Goal: Task Accomplishment & Management: Use online tool/utility

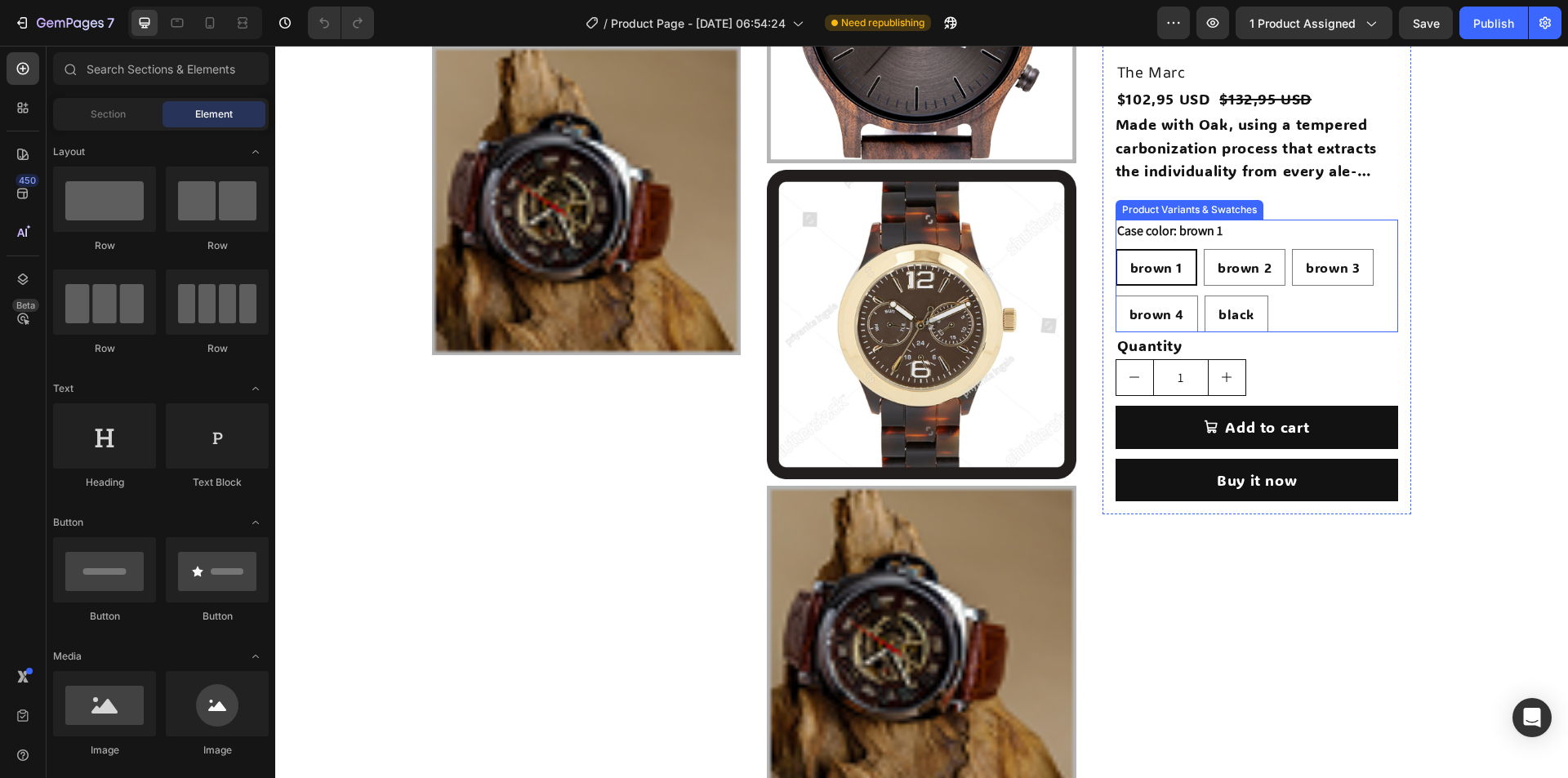
scroll to position [2205, 0]
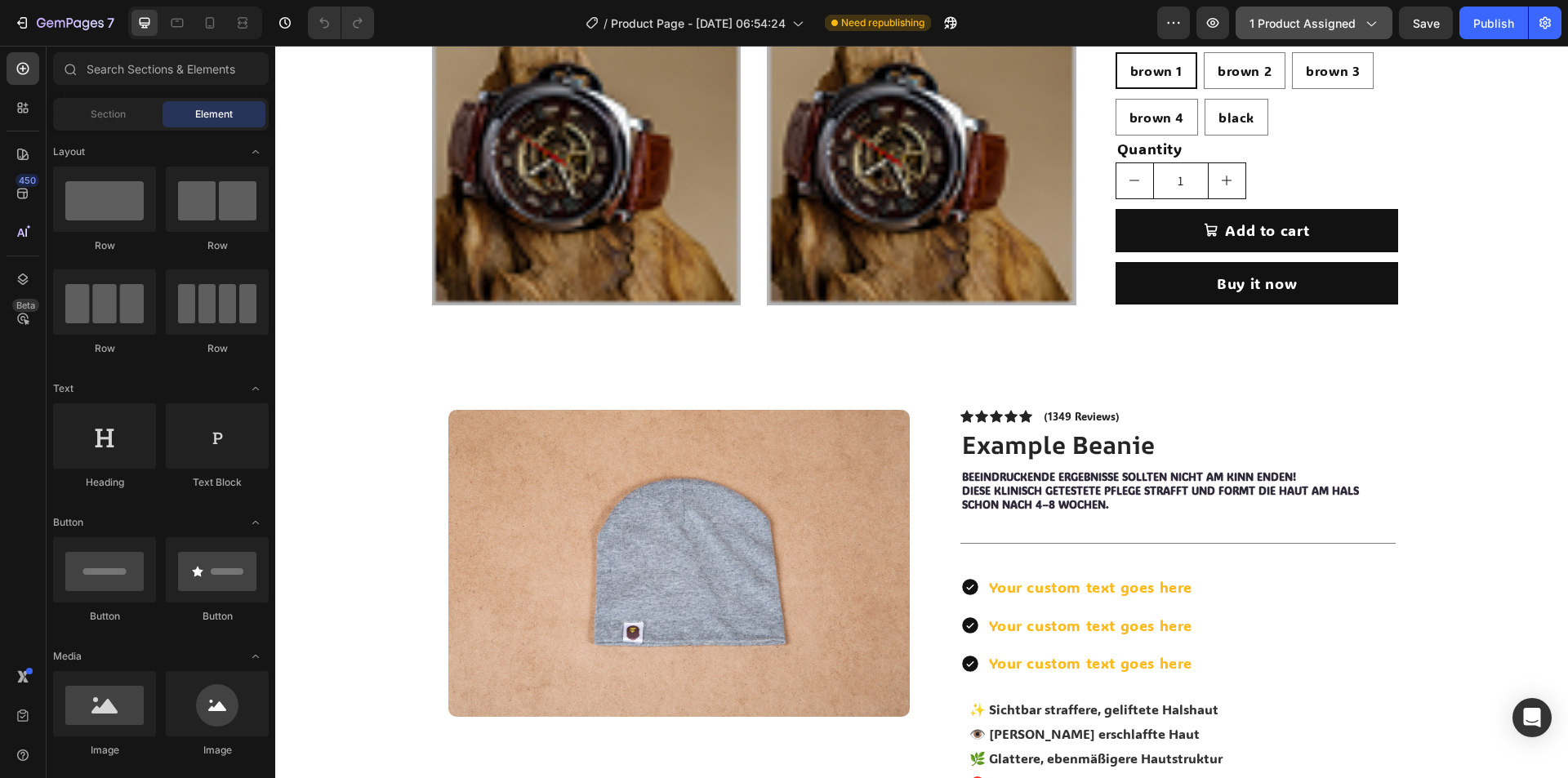
click at [1321, 16] on span "1 product assigned" at bounding box center [1302, 23] width 106 height 17
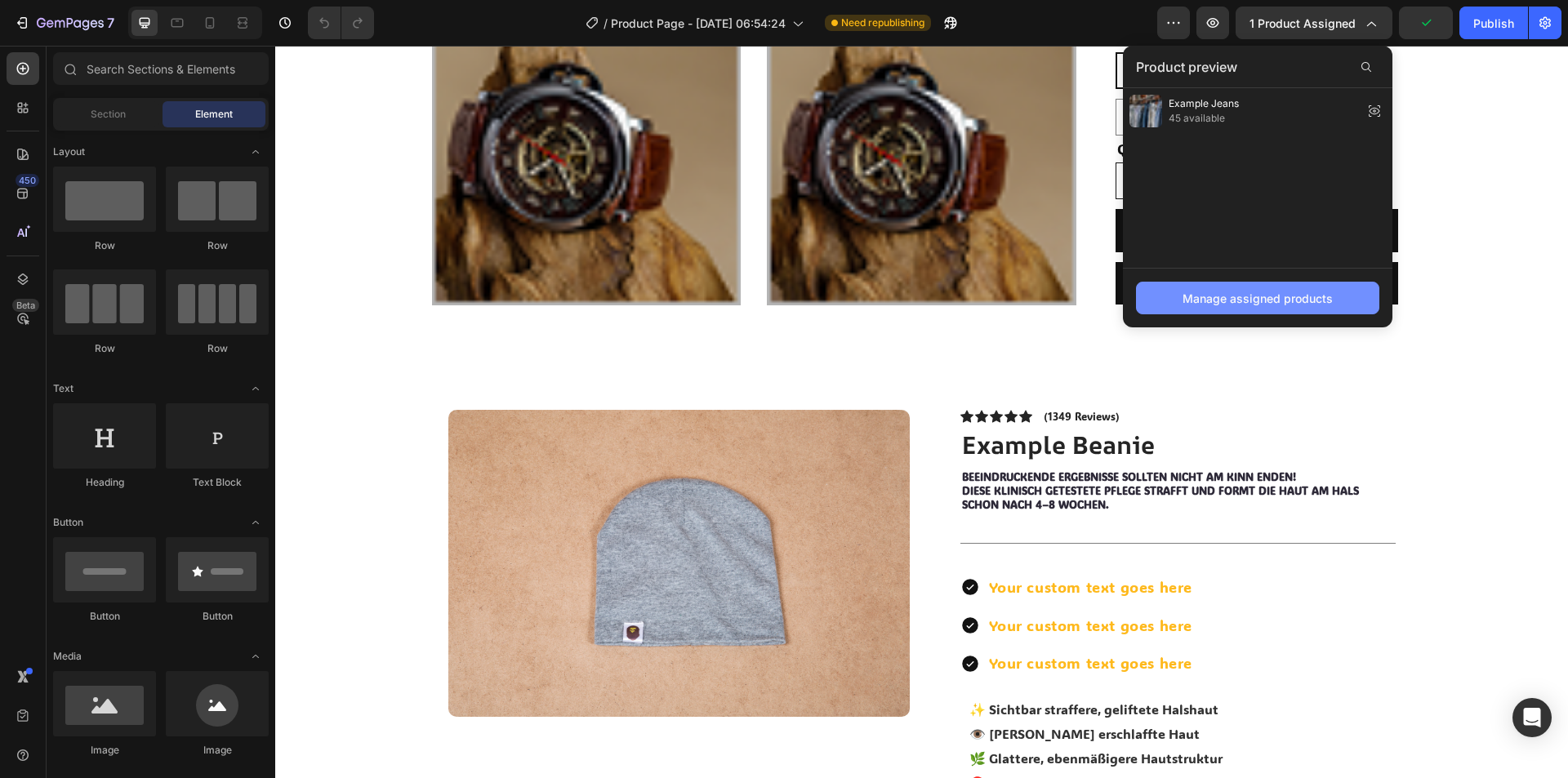
click at [1248, 307] on div "Manage assigned products" at bounding box center [1257, 298] width 150 height 17
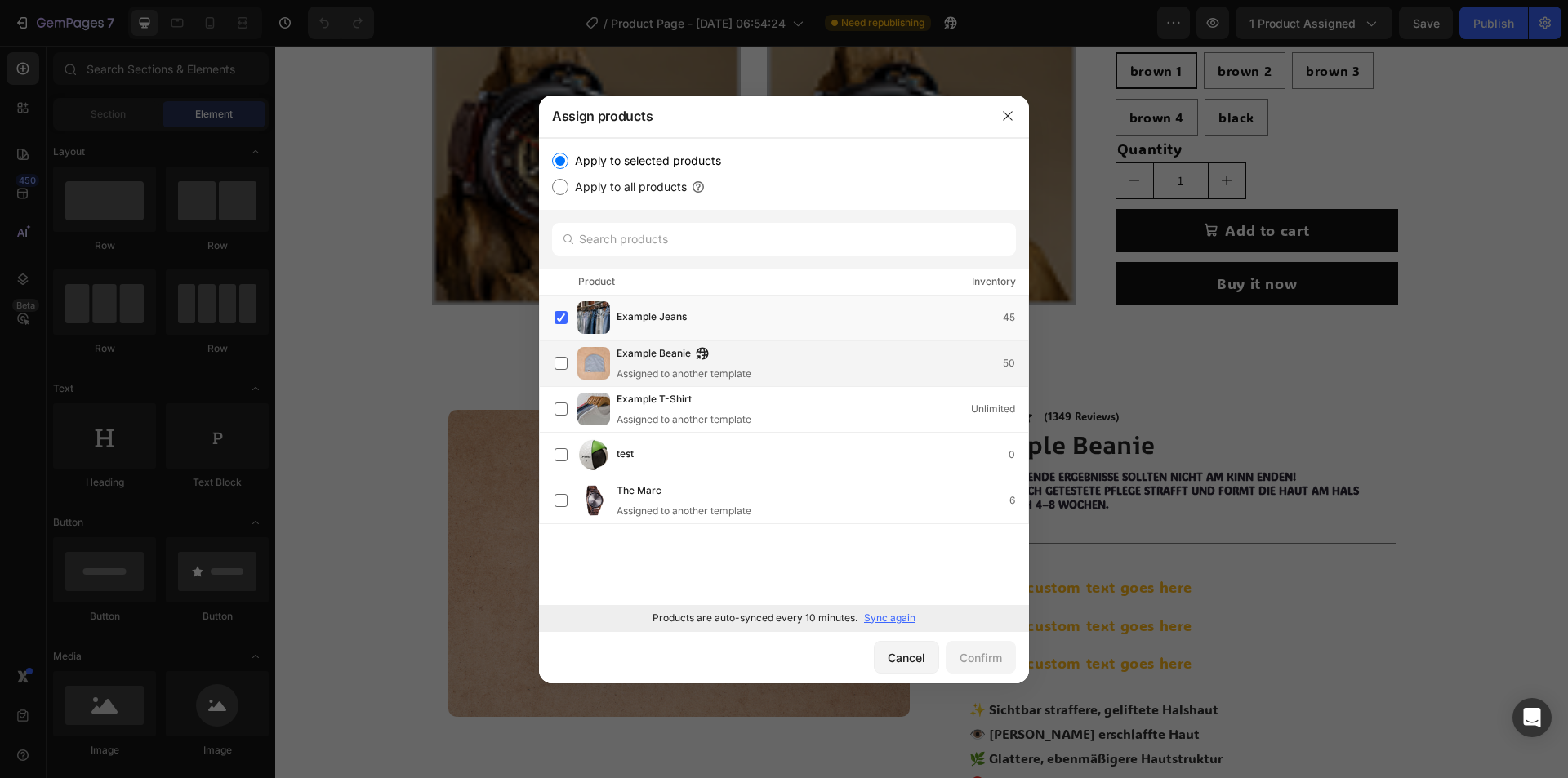
click at [641, 365] on div "Example Beanie Assigned to another template" at bounding box center [683, 364] width 135 height 36
click at [640, 315] on span "Example Jeans" at bounding box center [651, 318] width 70 height 18
click at [978, 652] on div "Confirm" at bounding box center [981, 657] width 43 height 17
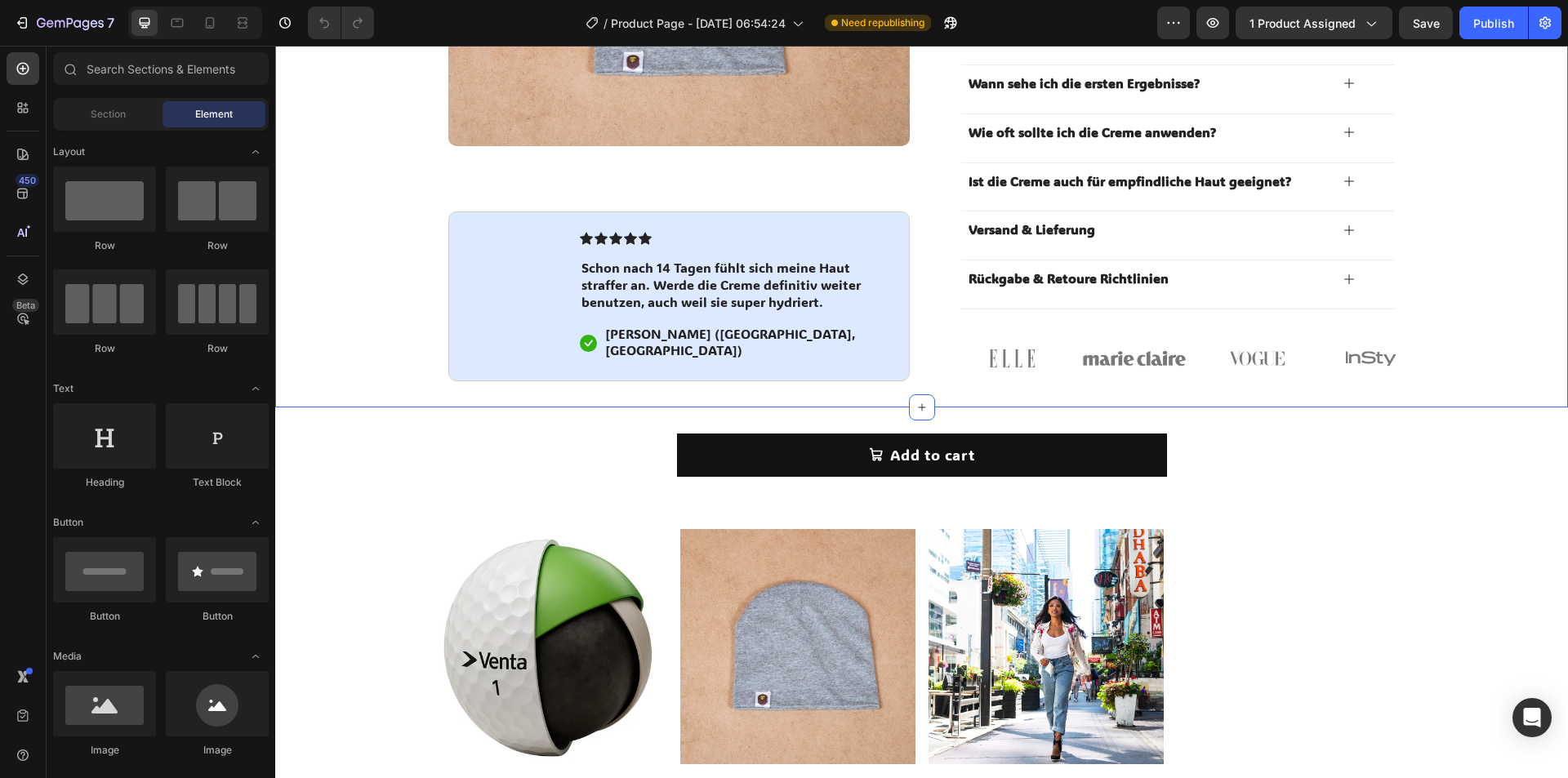
scroll to position [2776, 0]
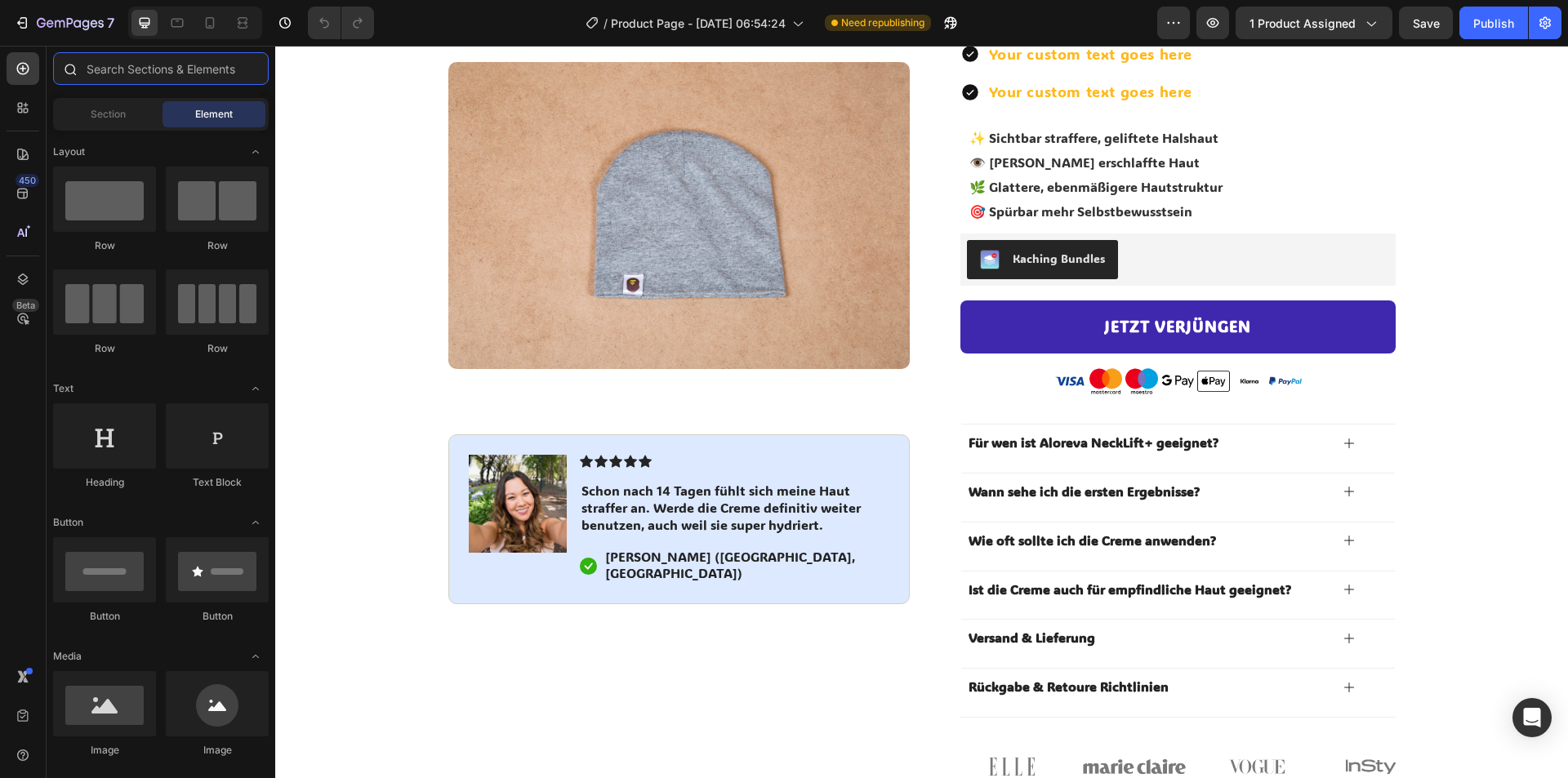
click at [107, 64] on input "text" at bounding box center [161, 68] width 216 height 33
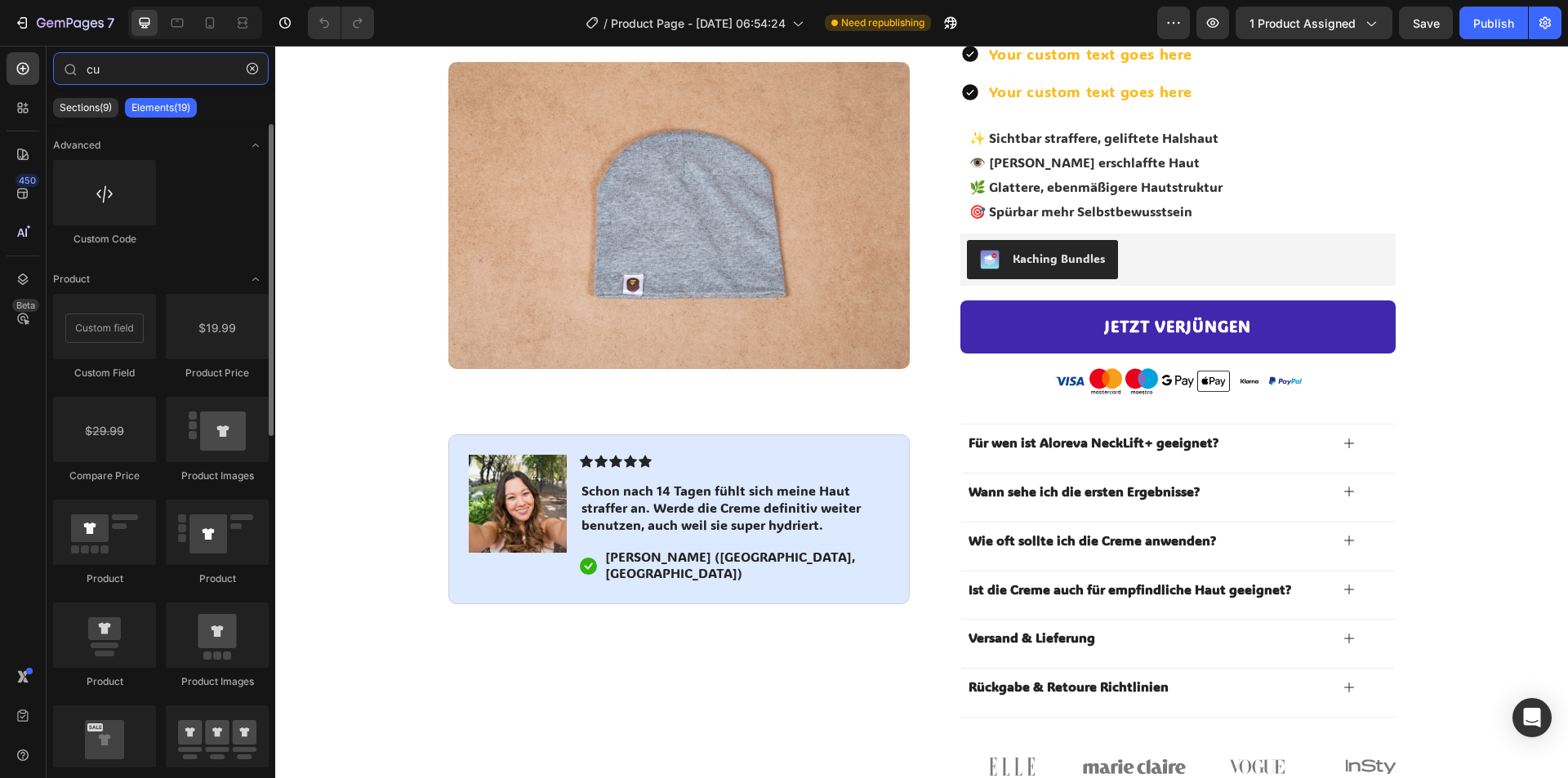
type input "cu"
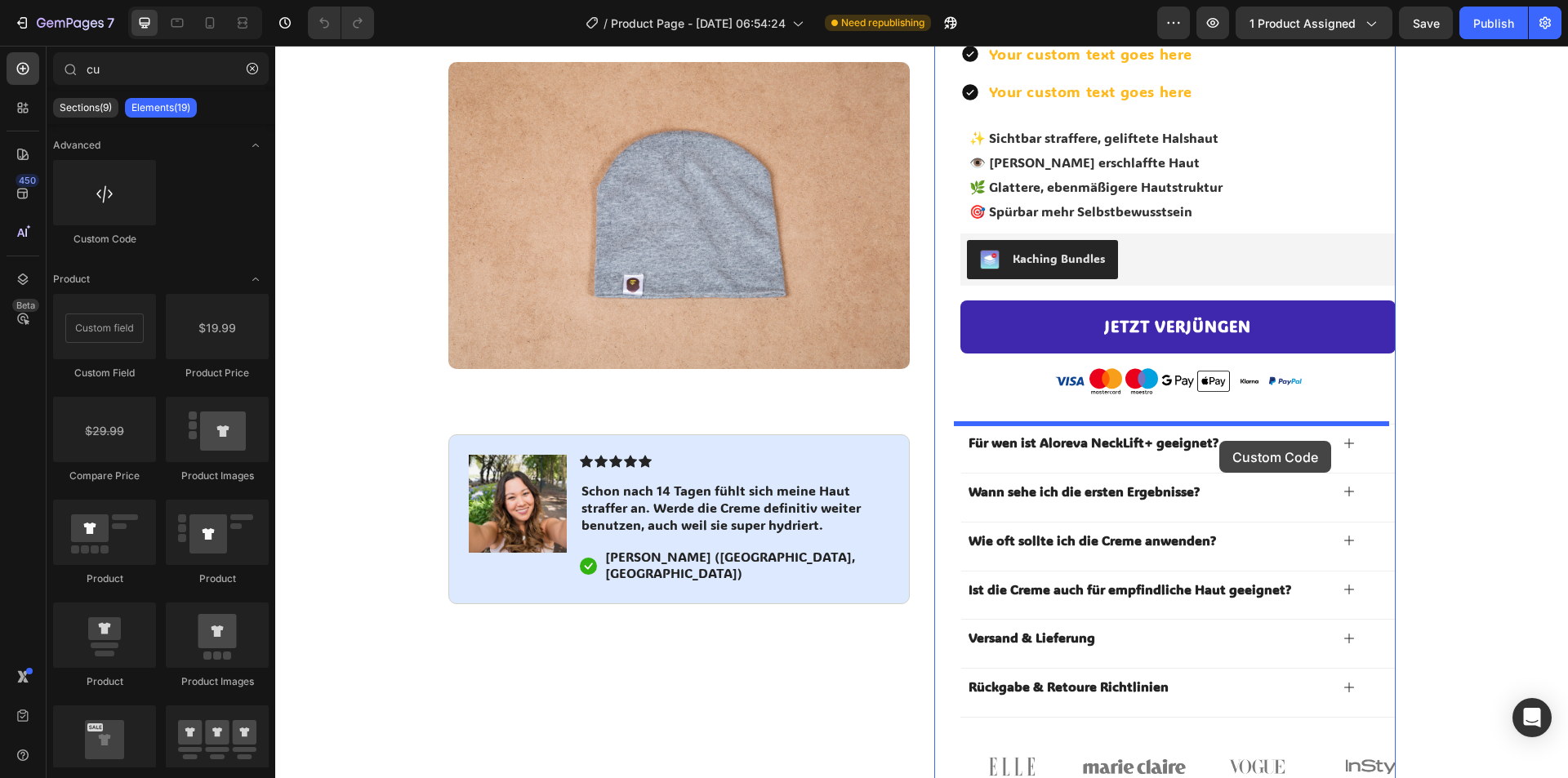
drag, startPoint x: 440, startPoint y: 285, endPoint x: 1211, endPoint y: 436, distance: 785.6
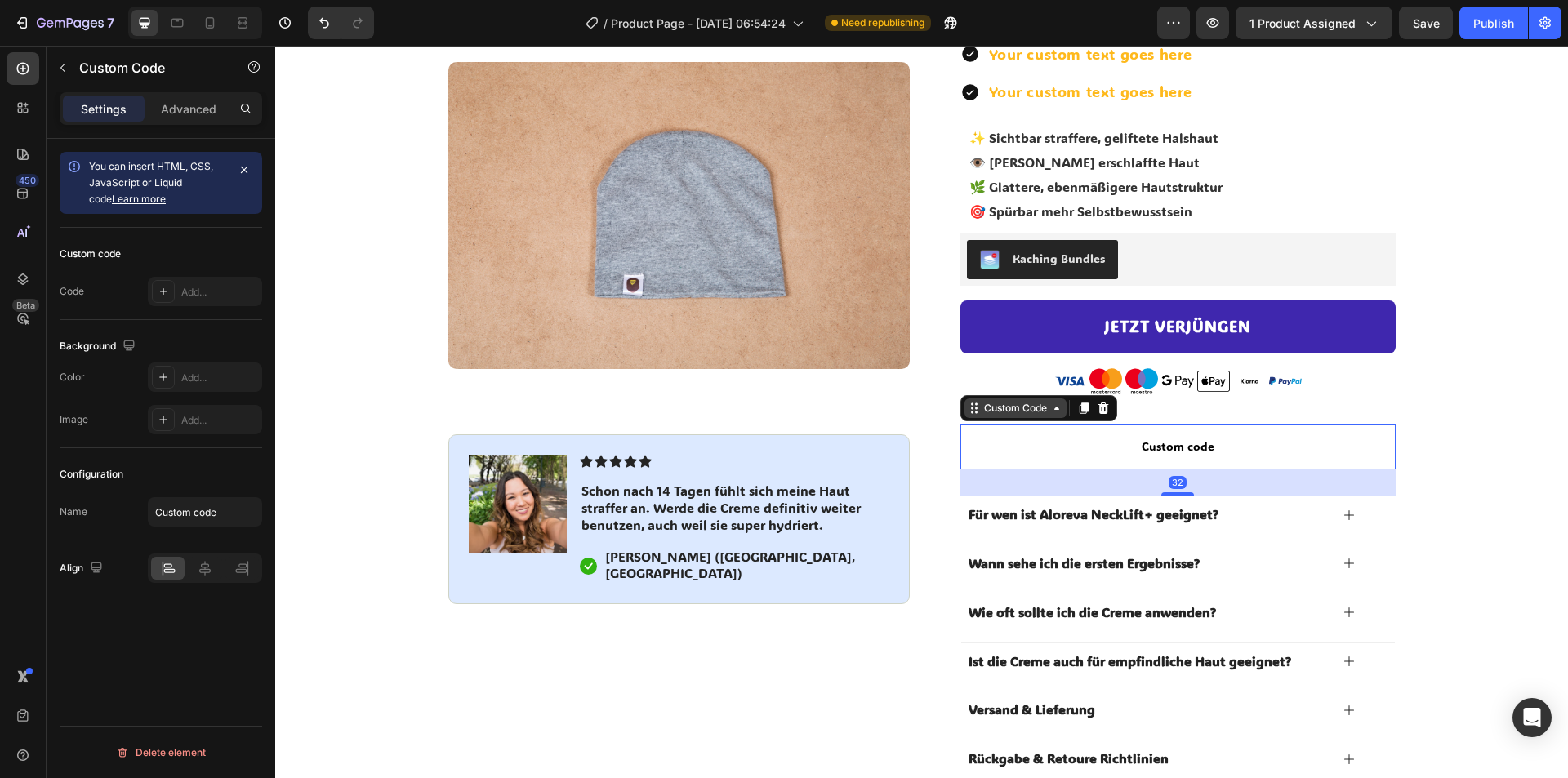
click at [1019, 414] on div "Custom Code" at bounding box center [1016, 407] width 70 height 15
click at [190, 291] on div "Add..." at bounding box center [220, 292] width 77 height 15
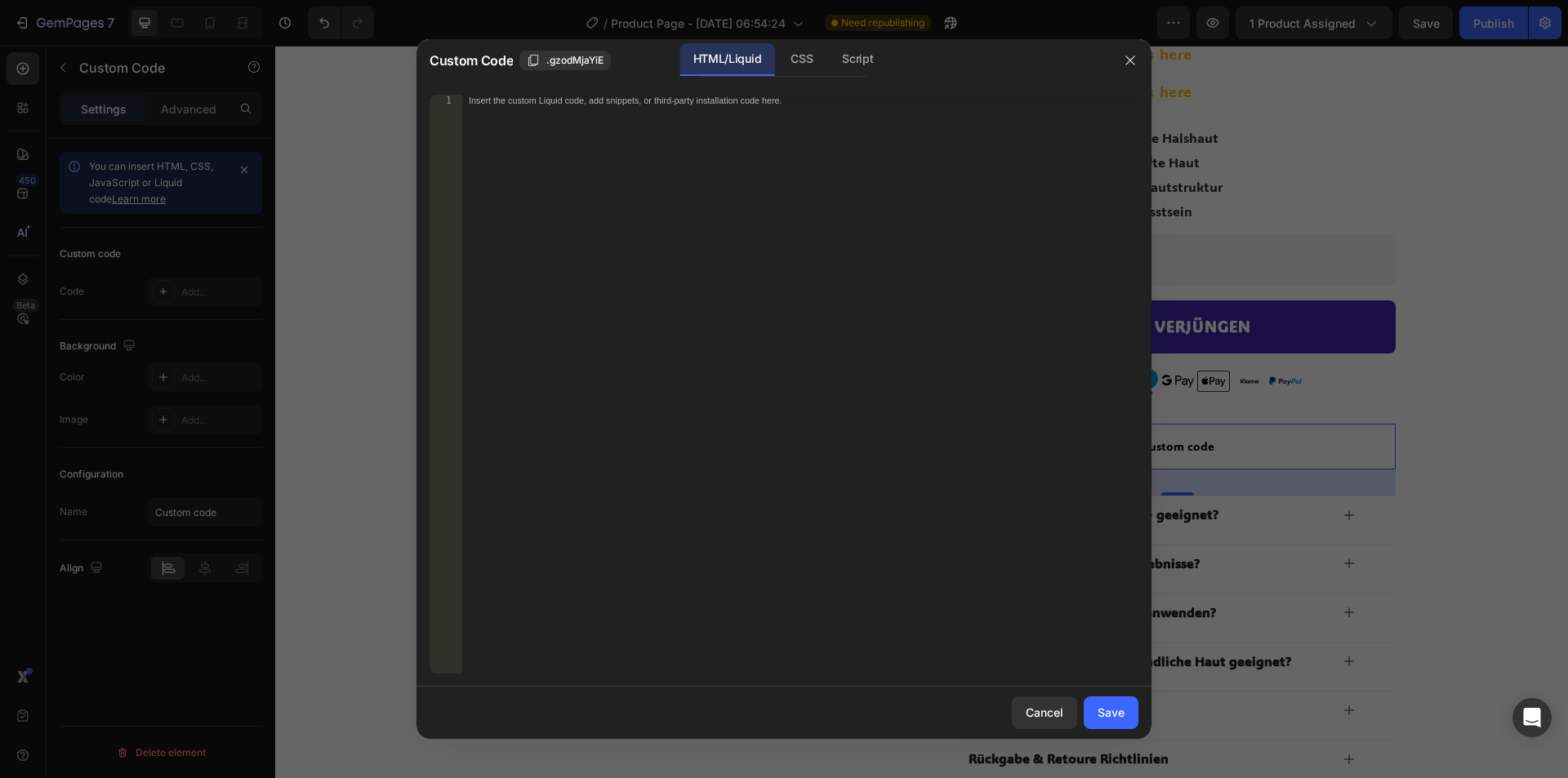
click at [620, 134] on div "Insert the custom Liquid code, add snippets, or third-party installation code h…" at bounding box center [800, 395] width 676 height 602
paste textarea "{{product.metafields.custom.test_metafield_text}}"
drag, startPoint x: 616, startPoint y: 96, endPoint x: 720, endPoint y: 96, distance: 104.0
click at [720, 96] on div "{{product.metafields.custom.test_metafield_text}}" at bounding box center [800, 395] width 676 height 602
paste textarea "custom.multiline_tes"
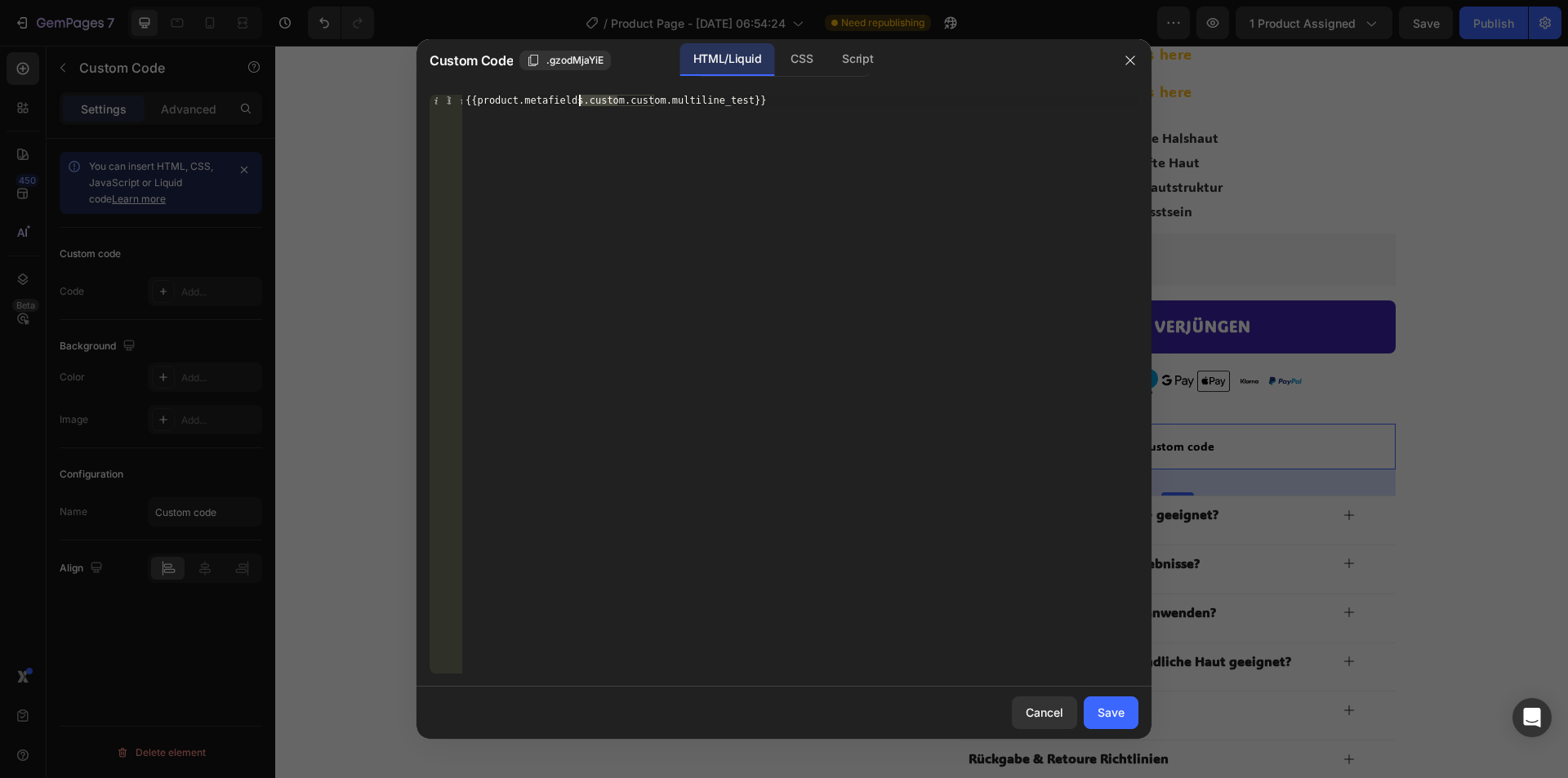
drag, startPoint x: 616, startPoint y: 105, endPoint x: 580, endPoint y: 104, distance: 36.0
click at [580, 104] on div "{{product.metafields.custom.custom.multiline_test}}" at bounding box center [800, 395] width 676 height 602
type textarea "{{product.metafields.custom.multiline_test}}"
click at [1119, 723] on button "Save" at bounding box center [1111, 712] width 55 height 33
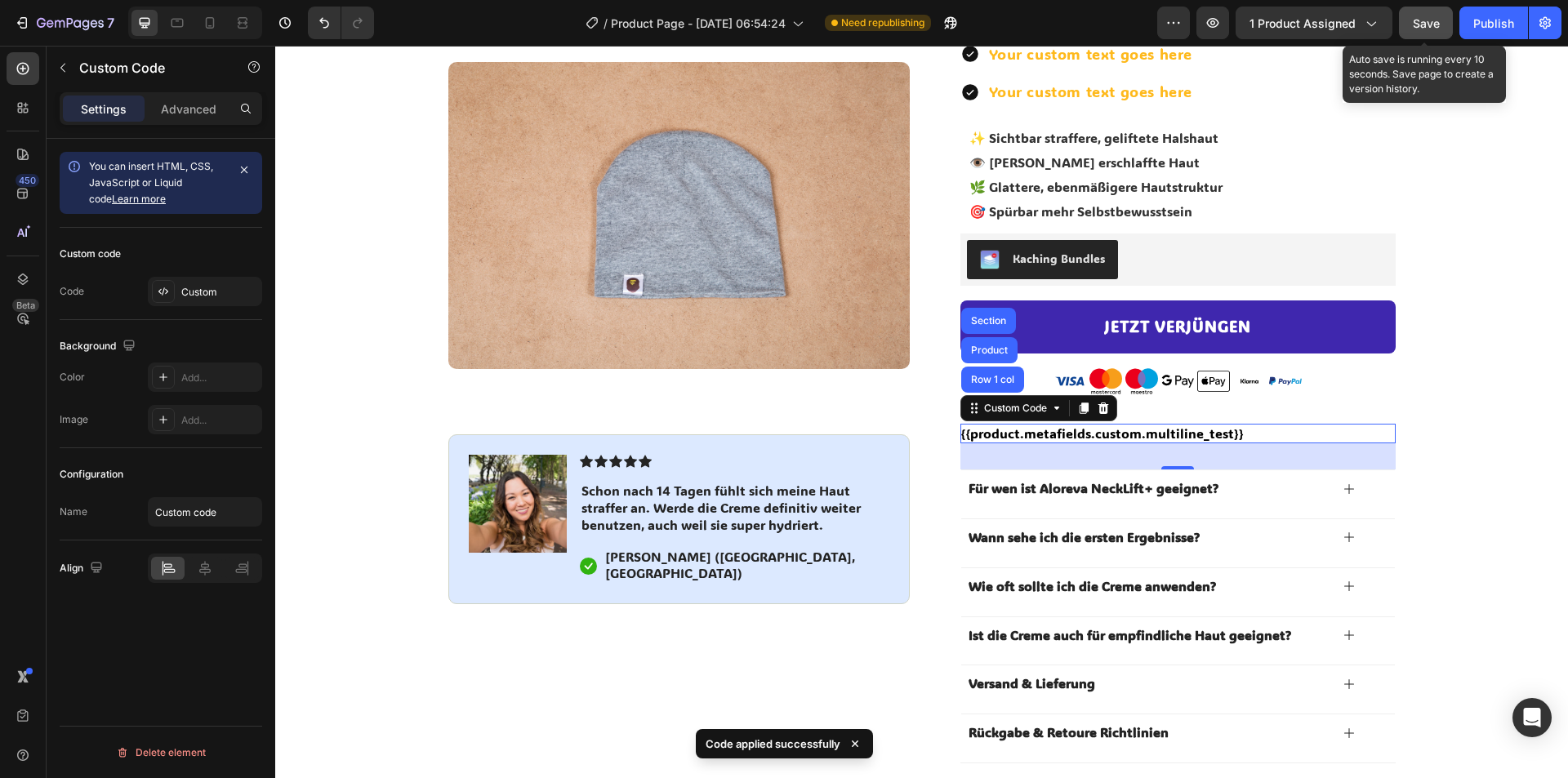
click at [1426, 17] on span "Save" at bounding box center [1426, 23] width 27 height 14
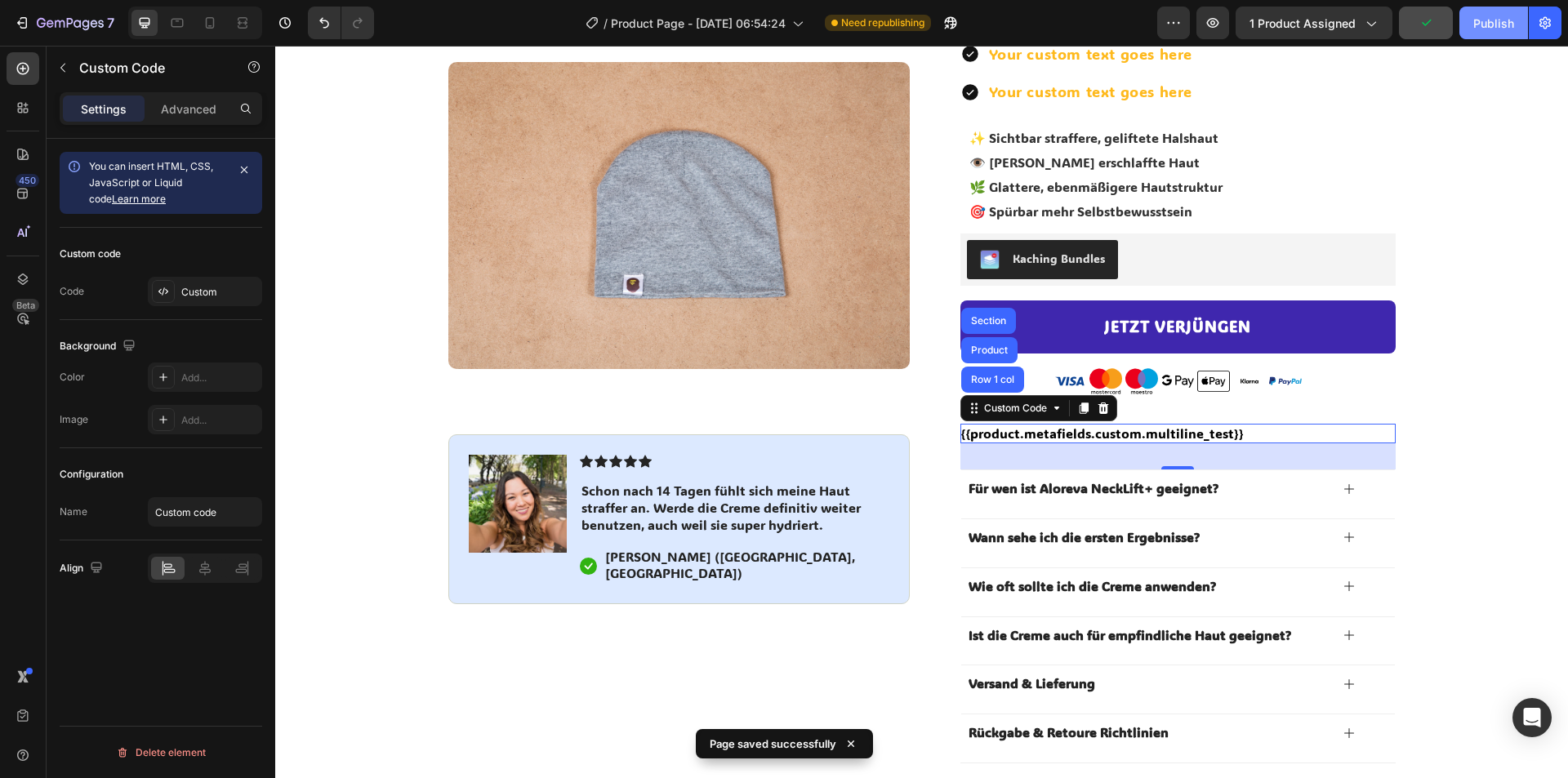
click at [1488, 11] on button "Publish" at bounding box center [1493, 23] width 69 height 33
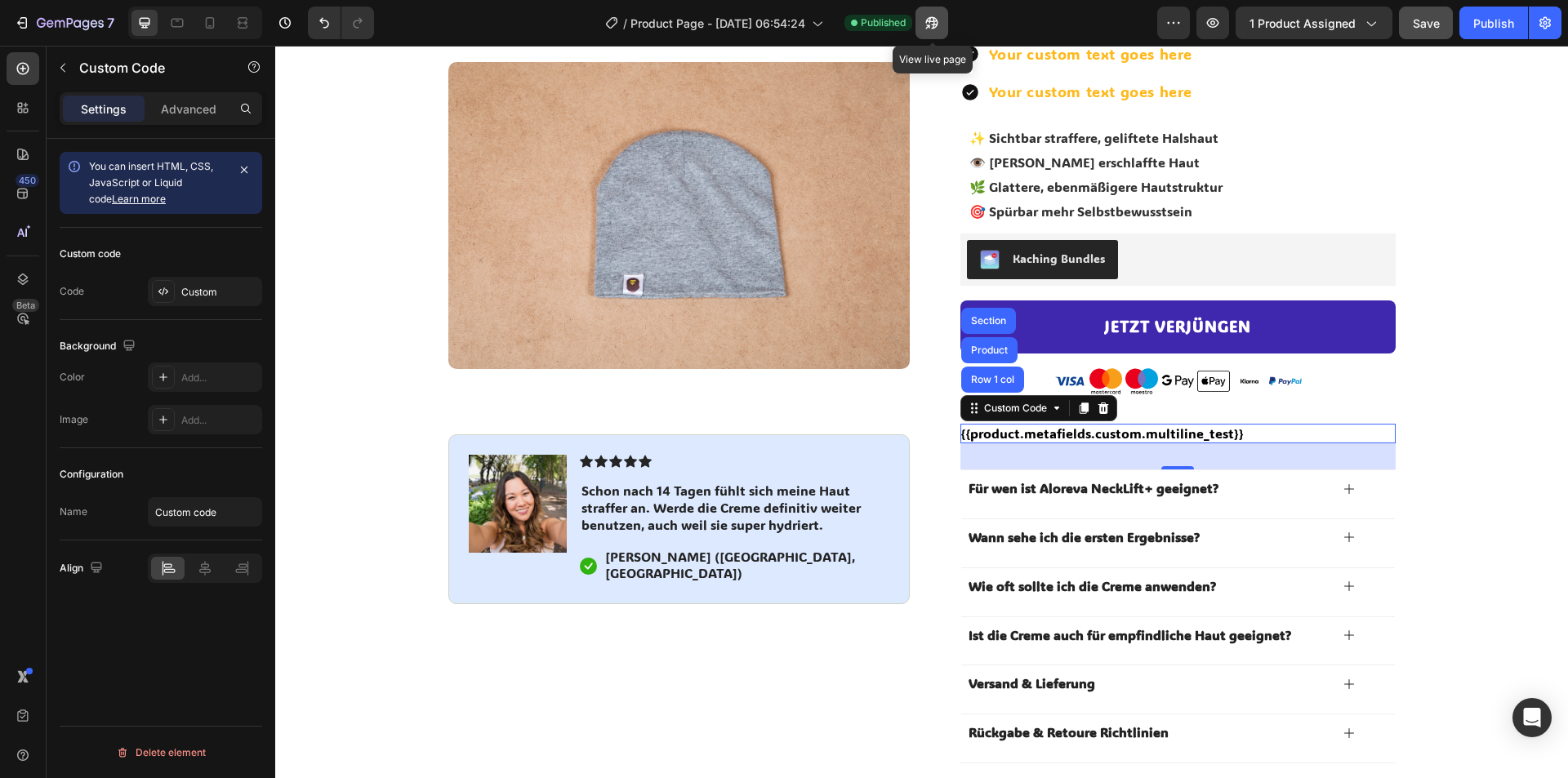
click at [934, 12] on button "button" at bounding box center [932, 23] width 33 height 33
click at [940, 25] on icon "button" at bounding box center [932, 23] width 16 height 16
click at [1062, 432] on div "{{product.metafields.custom.multiline_test}}" at bounding box center [1178, 433] width 435 height 20
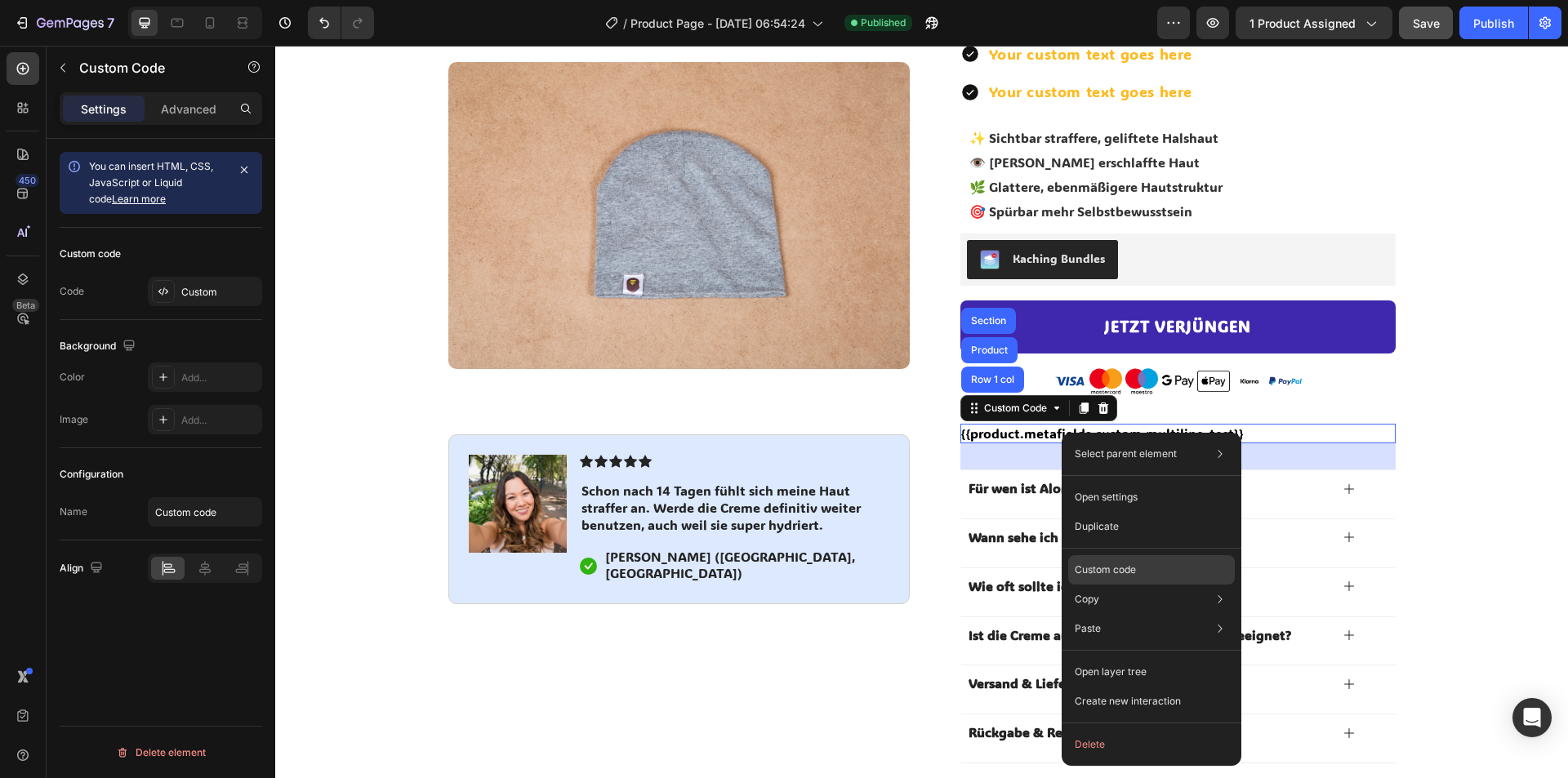
click at [1117, 614] on div "Custom code" at bounding box center [1152, 628] width 167 height 29
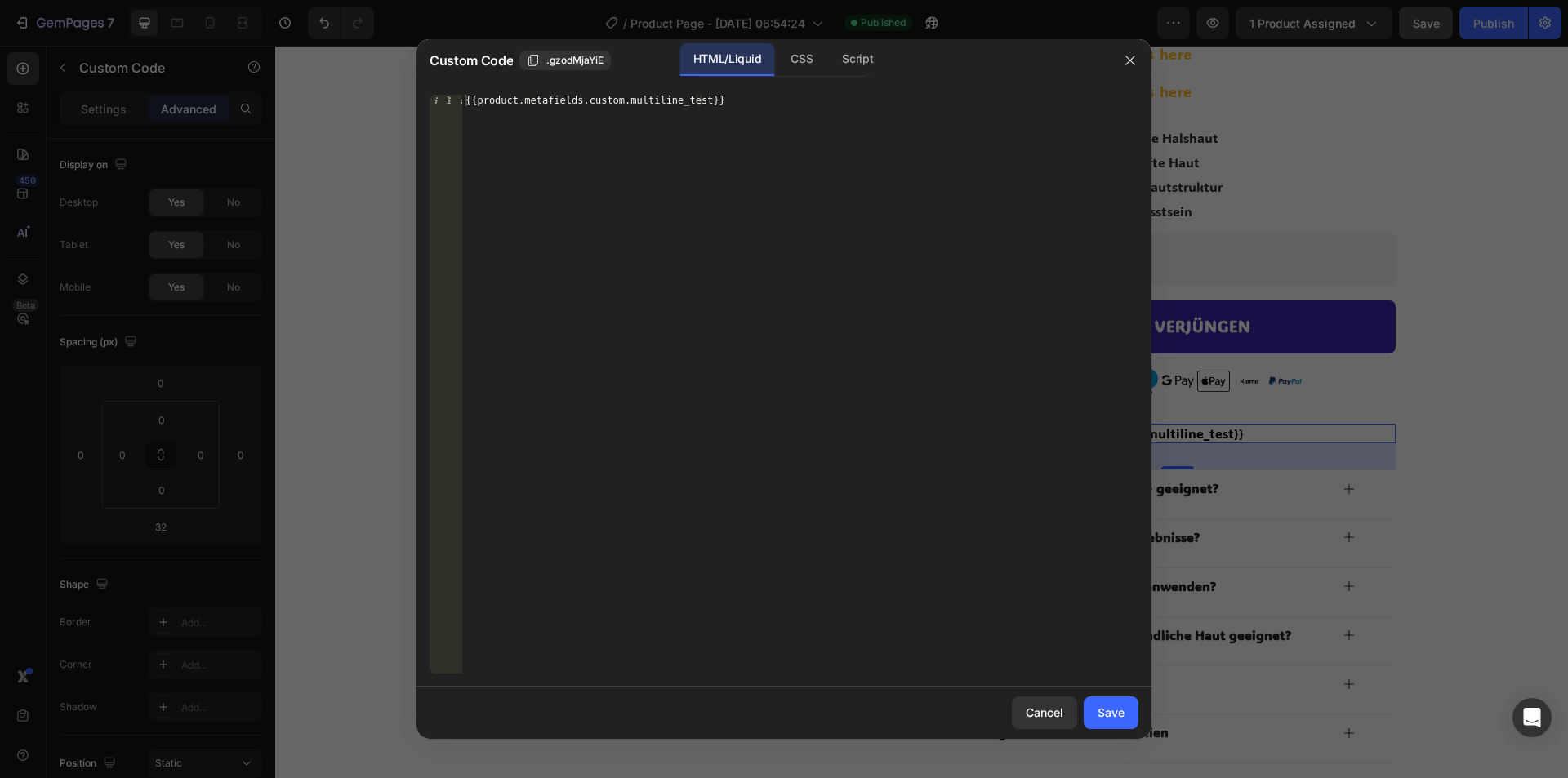
click at [691, 102] on div "{{product.metafields.custom.multiline_test}}" at bounding box center [800, 395] width 676 height 602
paste textarea "| metafield_tag}}"
click at [696, 103] on div "{{product.metafields.custom.multiline_test| metafield_tag}}}}" at bounding box center [800, 395] width 676 height 602
click at [689, 105] on div "{{product.metafields.custom.multiline_test| metafield_tag}}}}" at bounding box center [800, 395] width 676 height 602
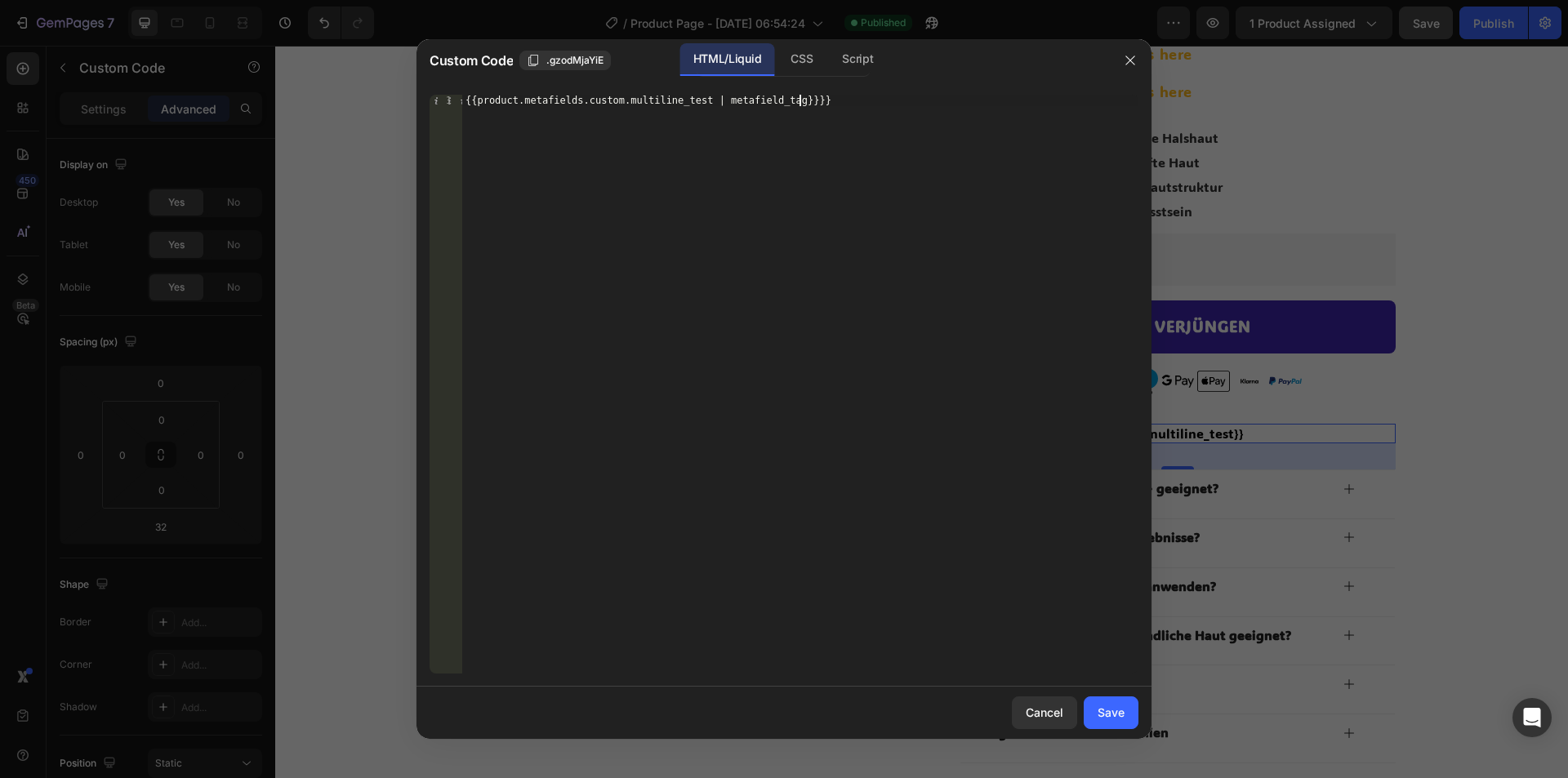
click at [814, 95] on div "{{product.metafields.custom.multiline_test | metafield_tag}}}}" at bounding box center [800, 395] width 676 height 602
type textarea "{{product.metafields.custom.multiline_test | metafield_tag}}"
click at [1124, 719] on div "Save" at bounding box center [1111, 712] width 27 height 17
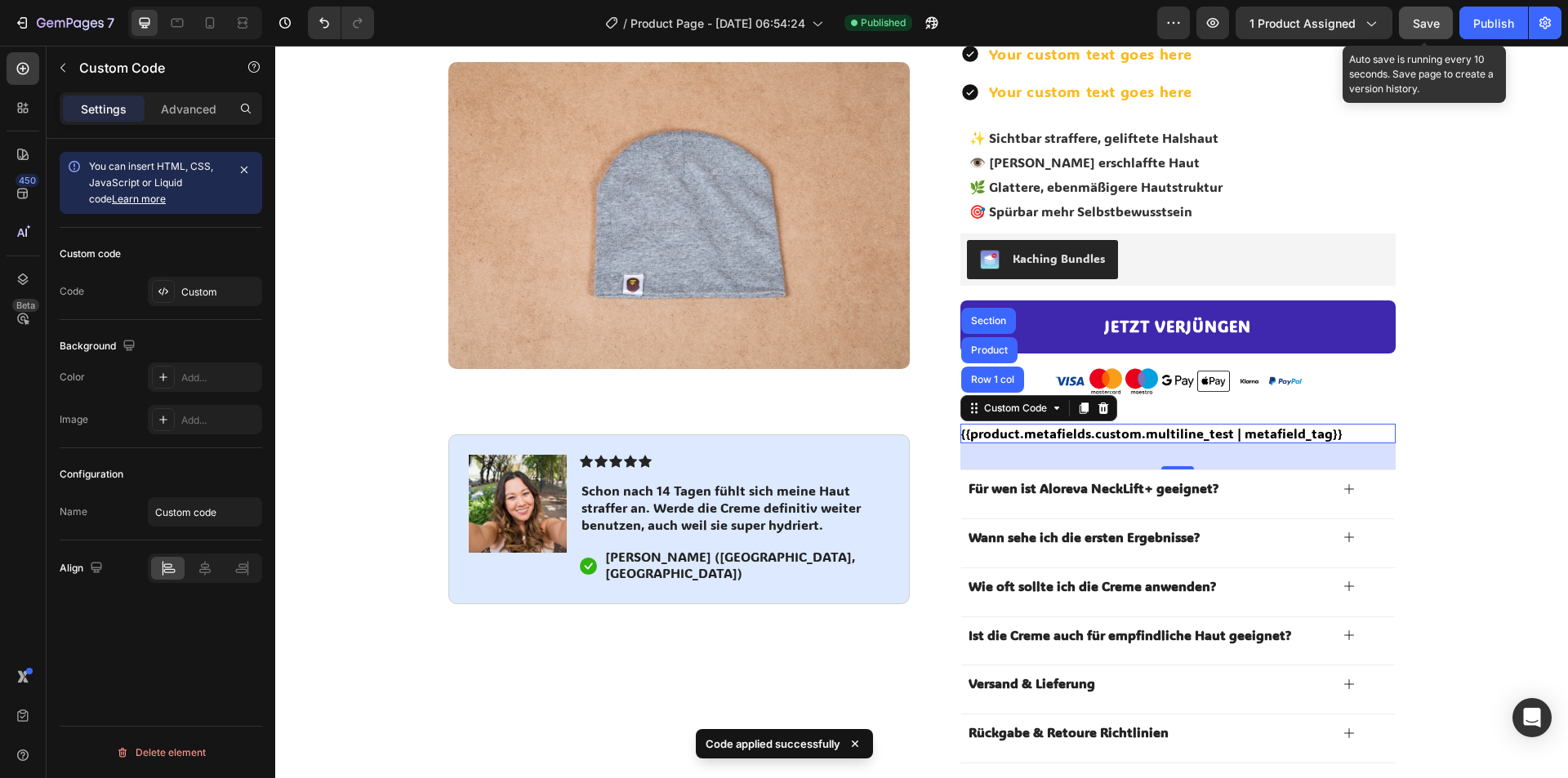
click at [1435, 27] on span "Save" at bounding box center [1426, 23] width 27 height 14
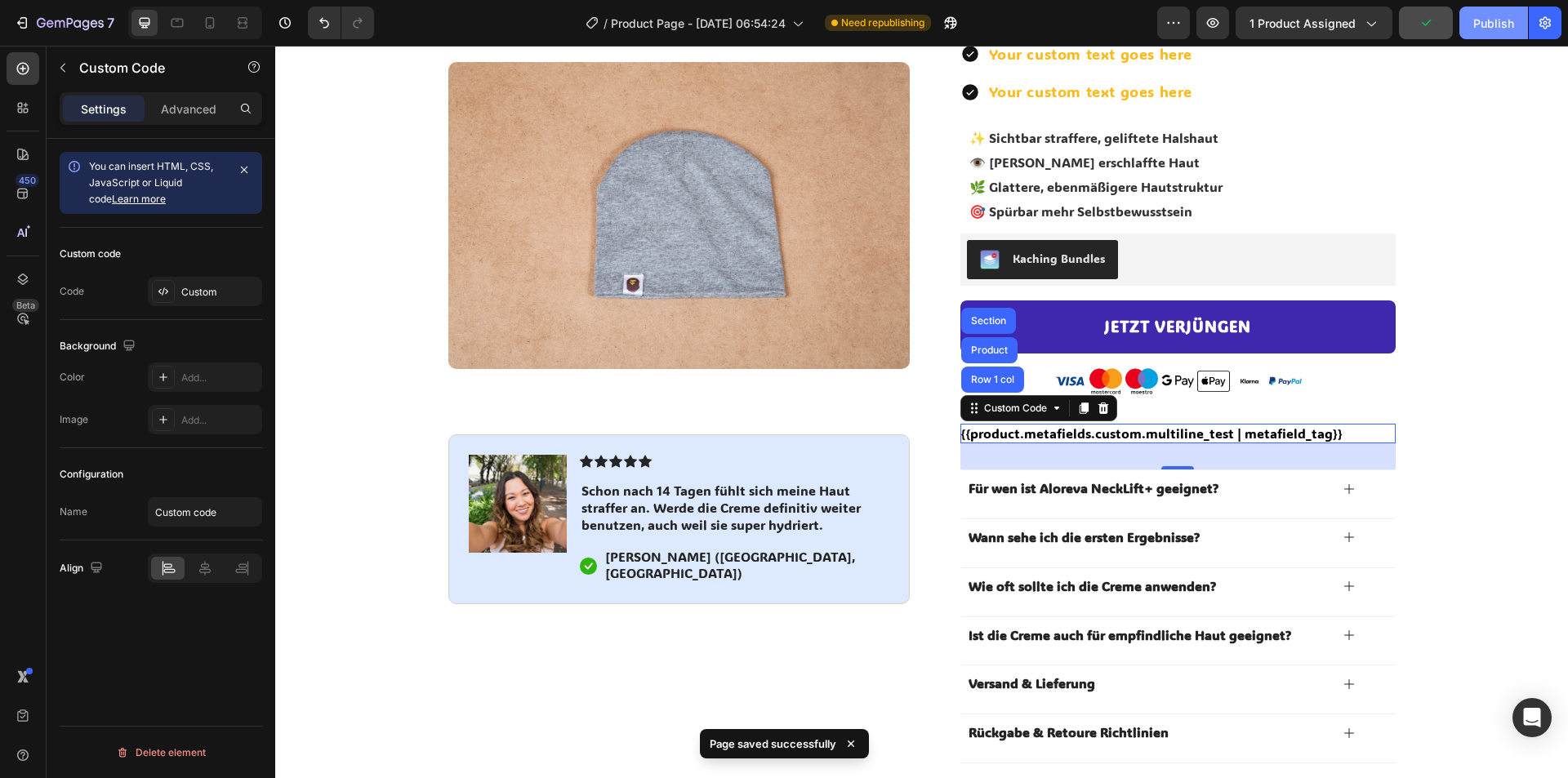
click at [1486, 33] on button "Publish" at bounding box center [1493, 23] width 69 height 33
